Goal: Task Accomplishment & Management: Use online tool/utility

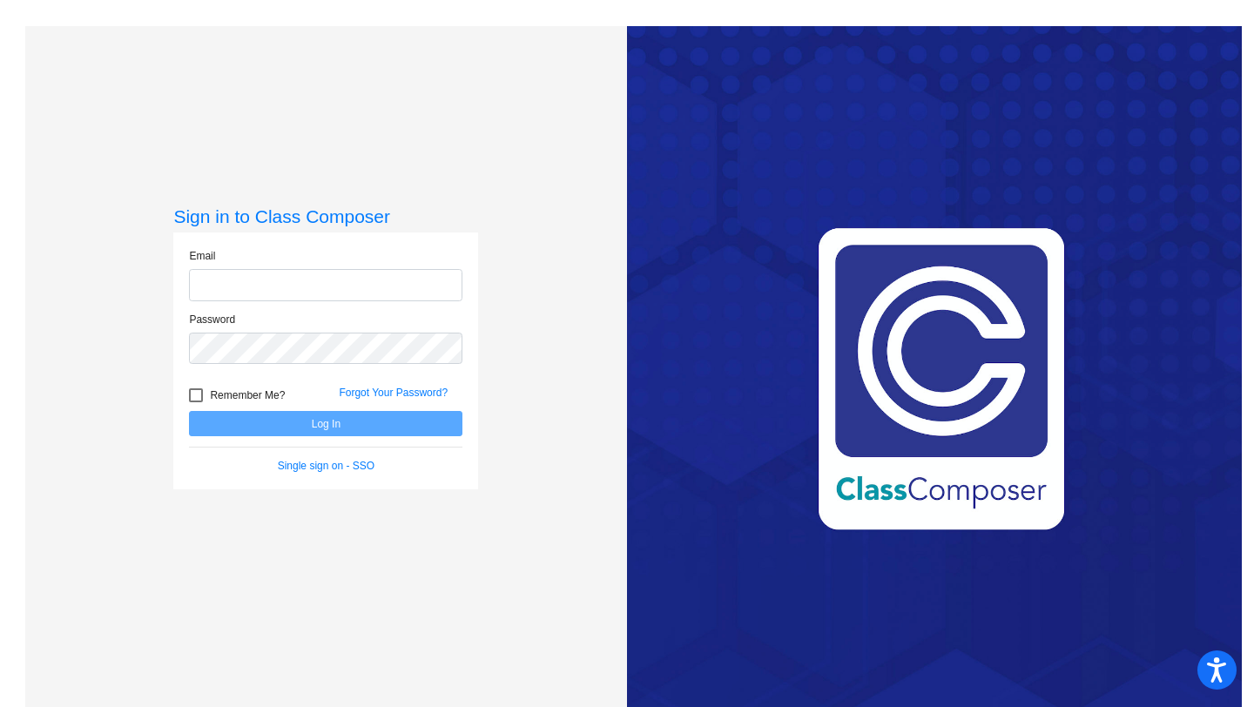
type input "[EMAIL_ADDRESS][DOMAIN_NAME]"
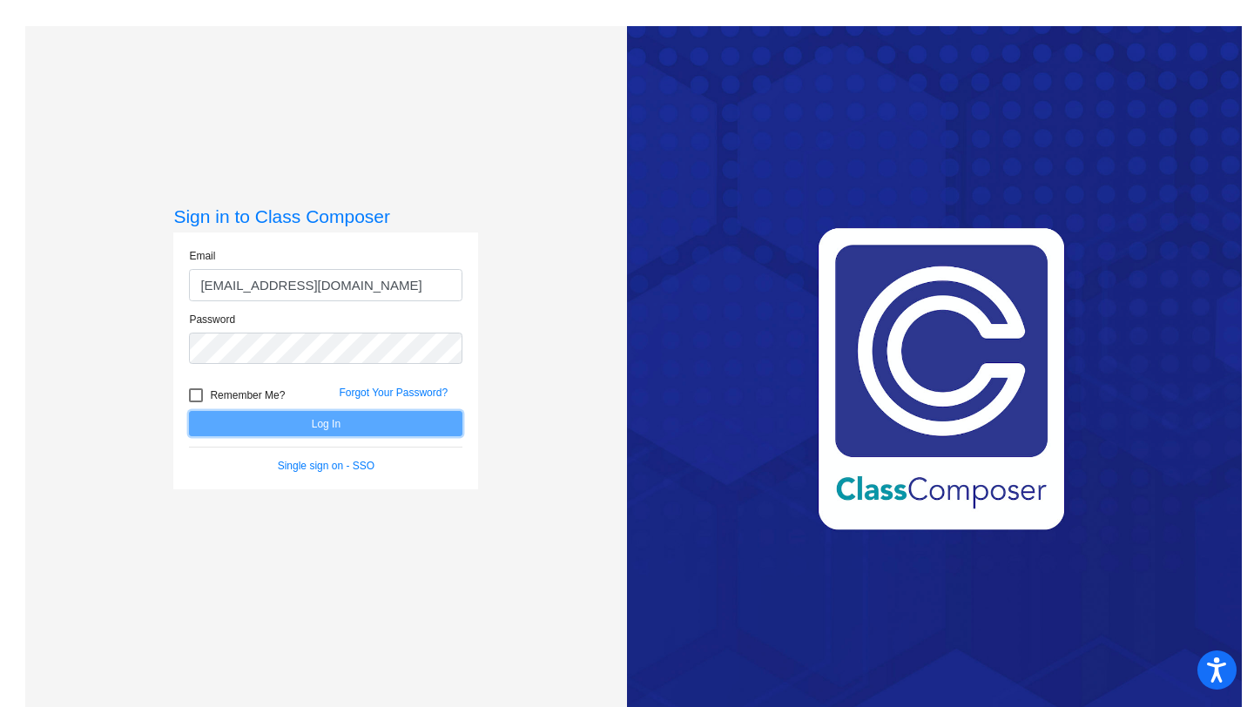
click at [351, 424] on button "Log In" at bounding box center [325, 423] width 273 height 25
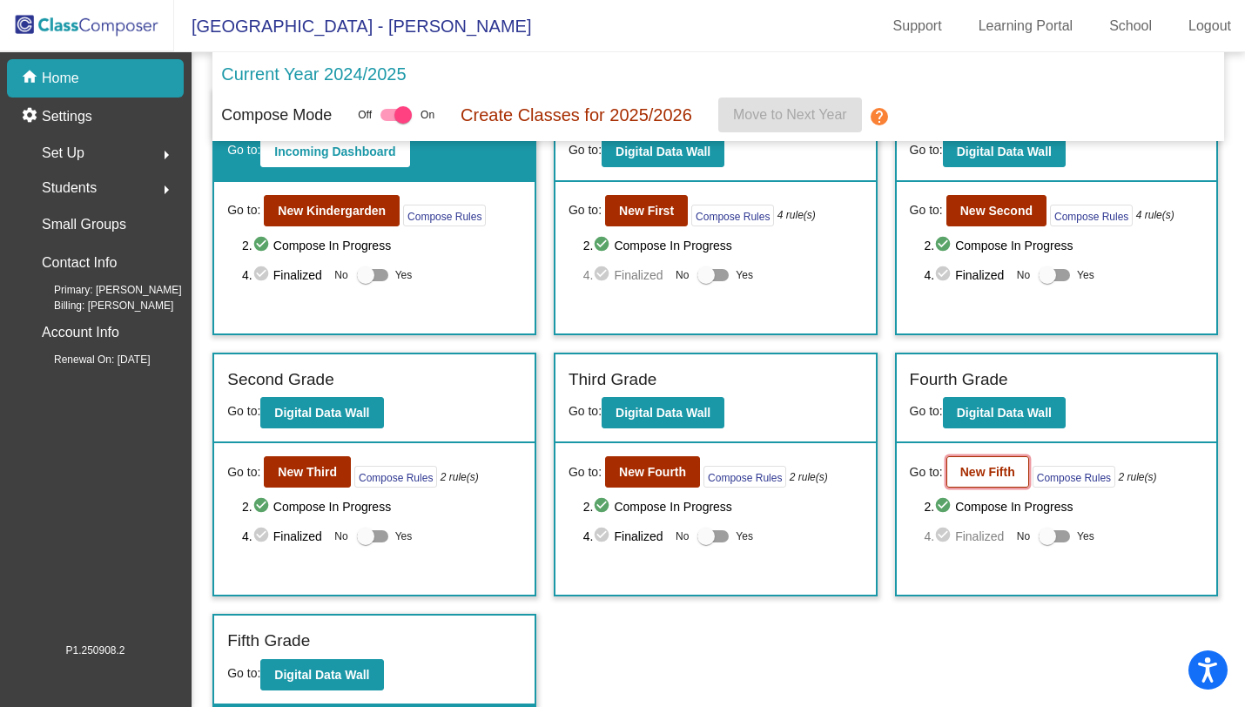
click at [972, 474] on b "New Fifth" at bounding box center [987, 472] width 55 height 14
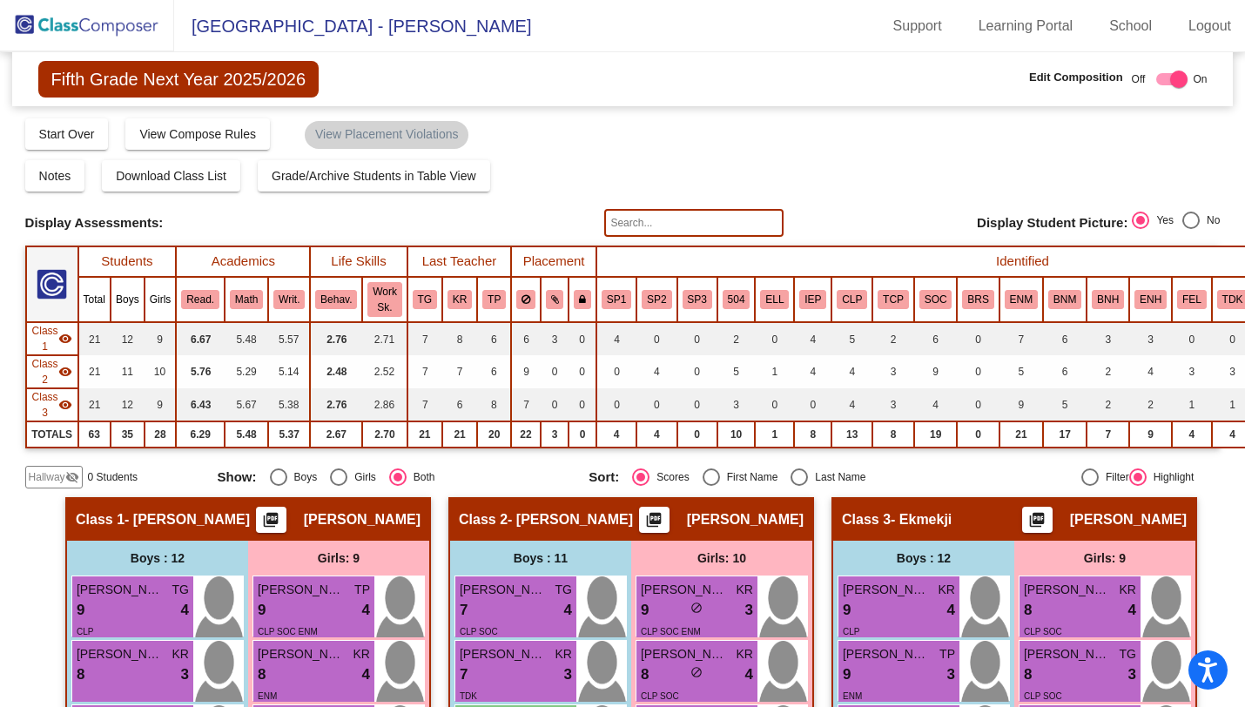
click at [671, 221] on input "text" at bounding box center [693, 223] width 179 height 28
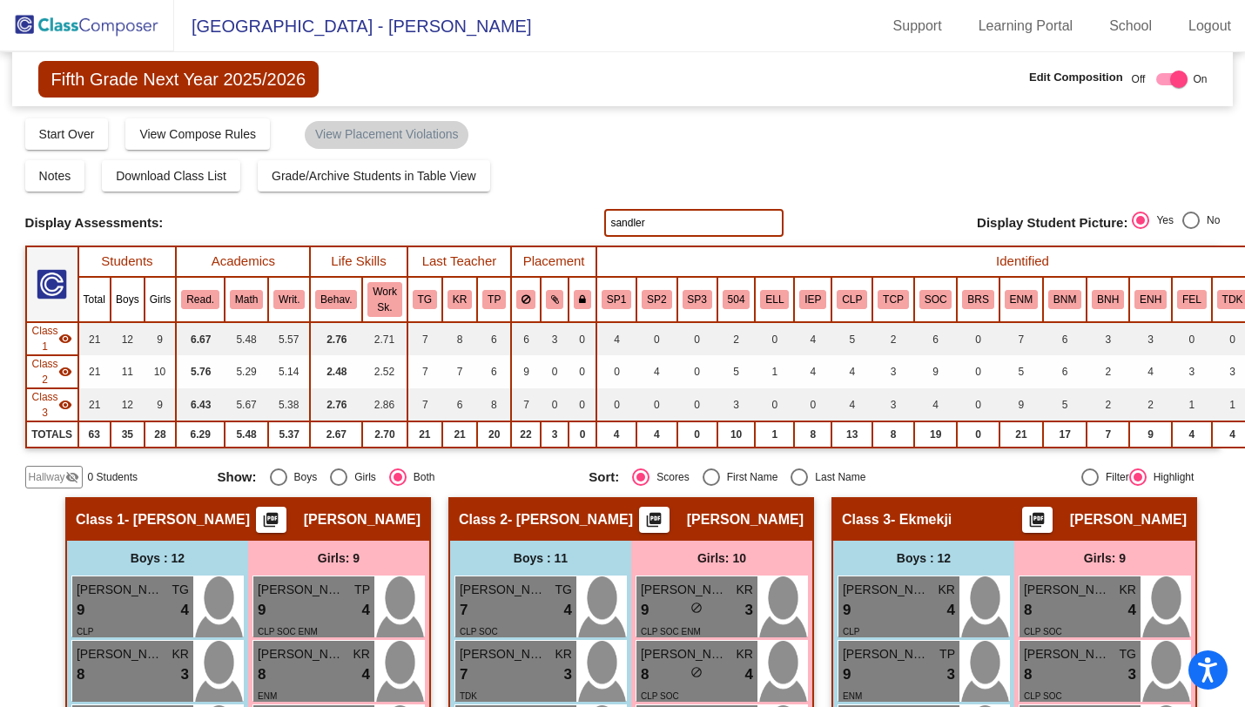
type input "sandler"
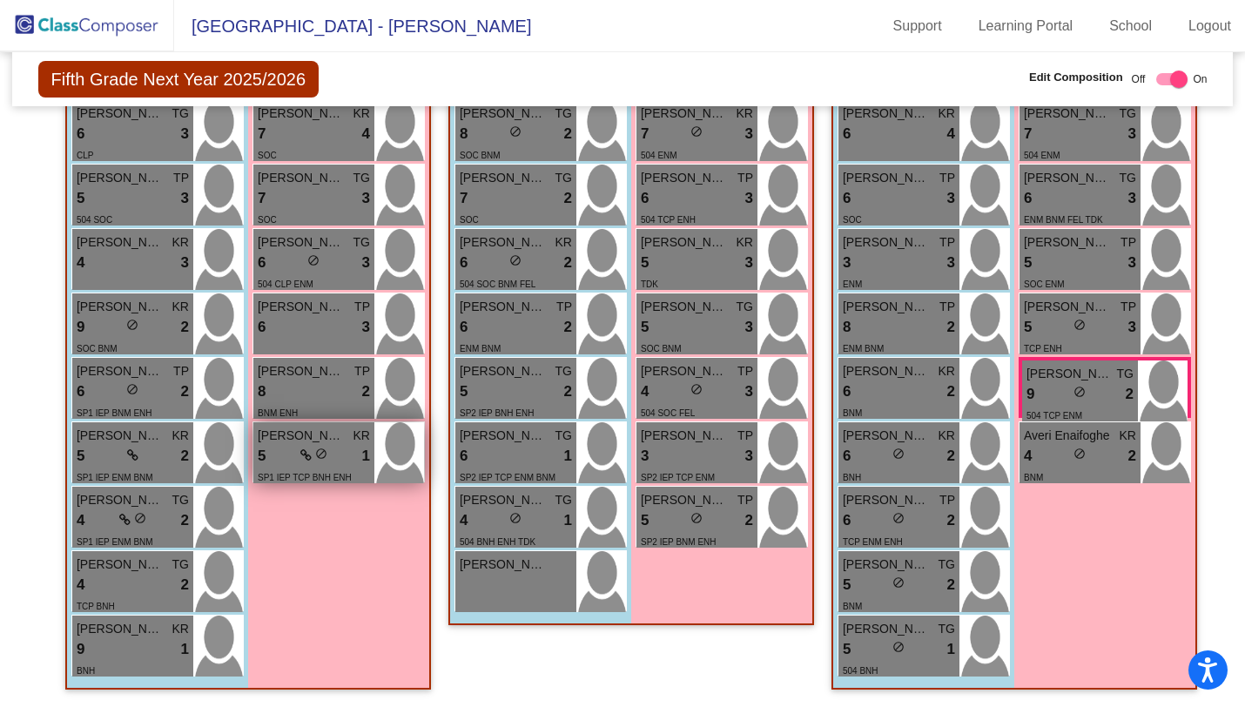
click at [315, 448] on span "do_not_disturb_alt" at bounding box center [321, 454] width 12 height 12
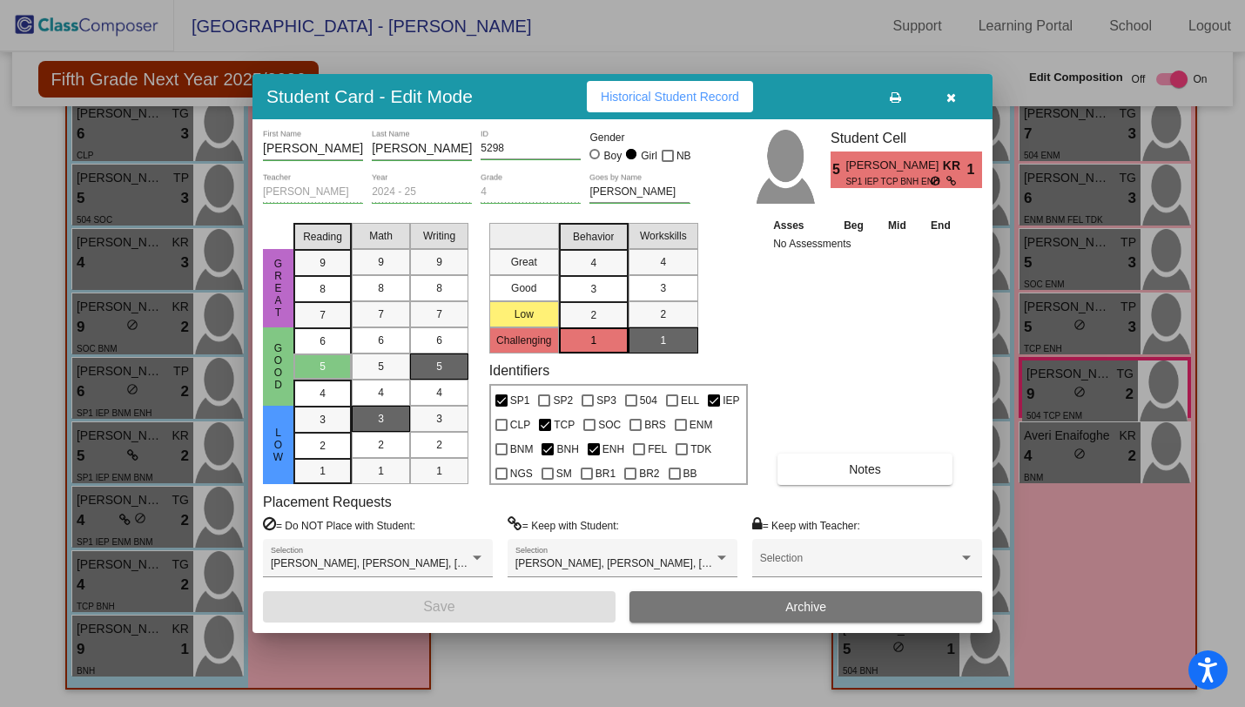
click at [951, 96] on icon "button" at bounding box center [951, 97] width 10 height 12
